Goal: Check status: Check status

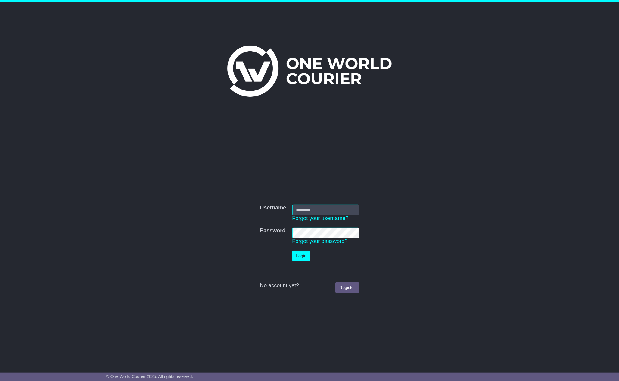
type input "**********"
click at [306, 255] on button "Login" at bounding box center [302, 256] width 18 height 11
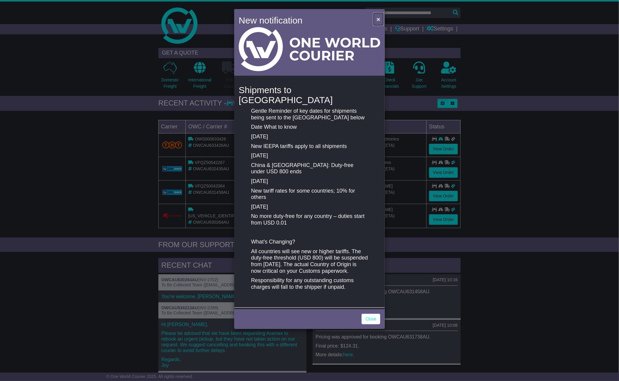
click at [379, 19] on span "×" at bounding box center [379, 19] width 4 height 7
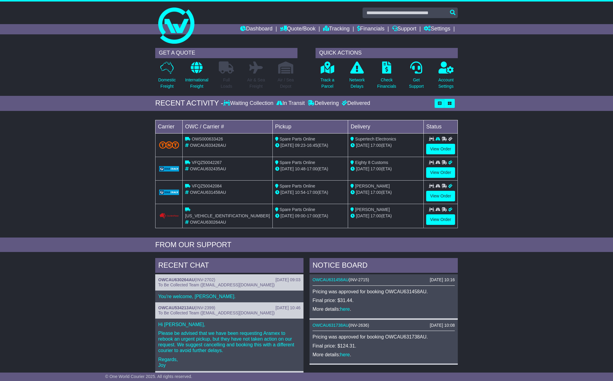
click at [540, 140] on div "Loading... No bookings found Carrier OWC / Carrier # Pickup Delivery Status OWS…" at bounding box center [306, 176] width 613 height 124
click at [337, 31] on link "Tracking" at bounding box center [336, 29] width 27 height 10
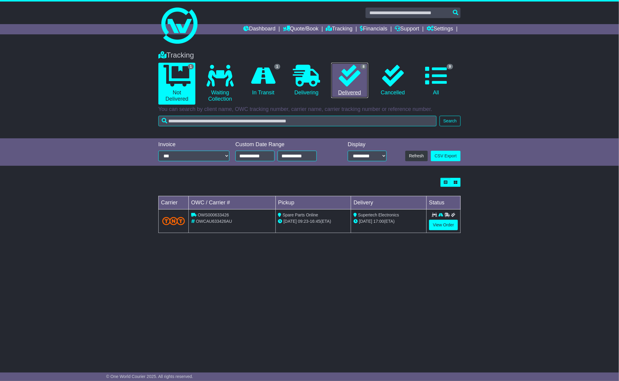
click at [354, 76] on icon at bounding box center [350, 76] width 22 height 22
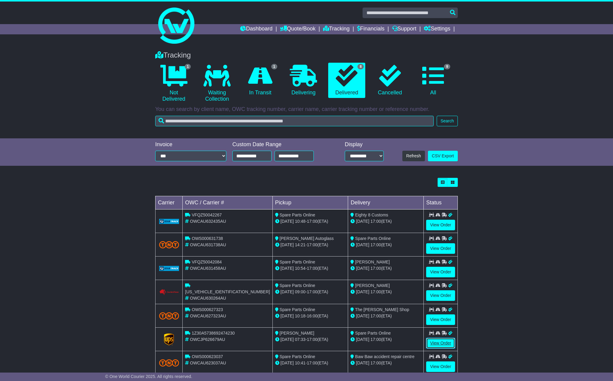
click at [449, 345] on link "View Order" at bounding box center [440, 343] width 29 height 11
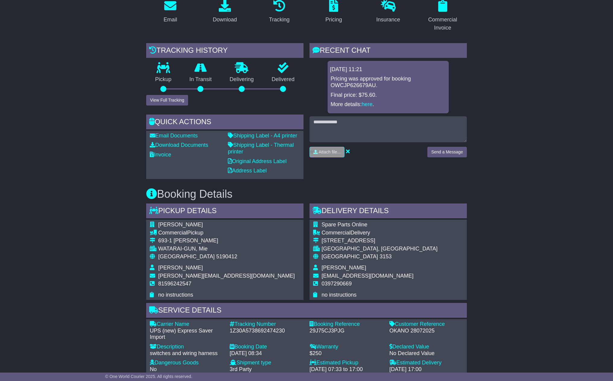
scroll to position [45, 0]
